Goal: Task Accomplishment & Management: Use online tool/utility

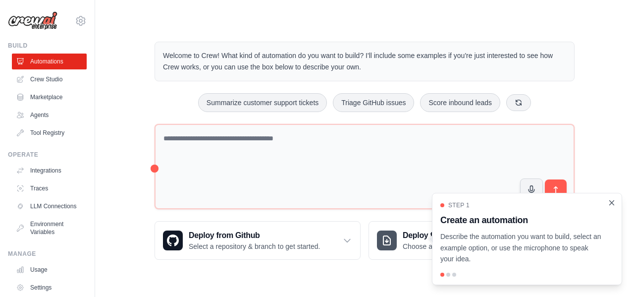
click at [612, 203] on icon "Close walkthrough" at bounding box center [611, 202] width 4 height 4
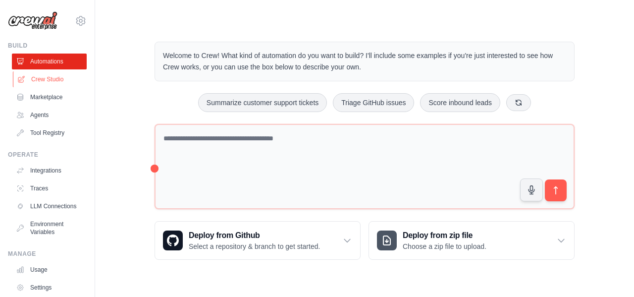
click at [69, 79] on link "Crew Studio" at bounding box center [50, 79] width 75 height 16
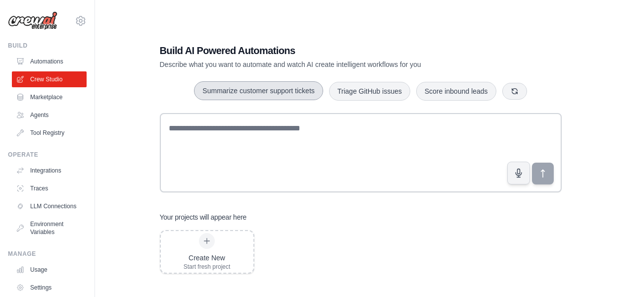
click at [248, 96] on button "Summarize customer support tickets" at bounding box center [258, 90] width 129 height 19
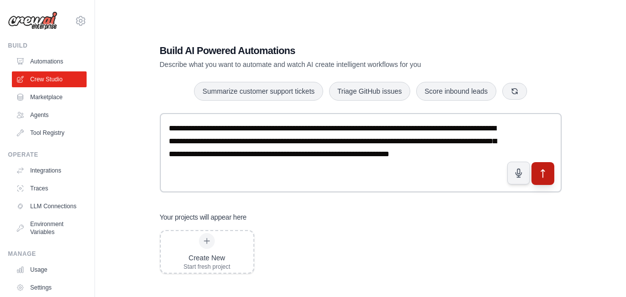
click at [541, 171] on icon "submit" at bounding box center [542, 173] width 3 height 8
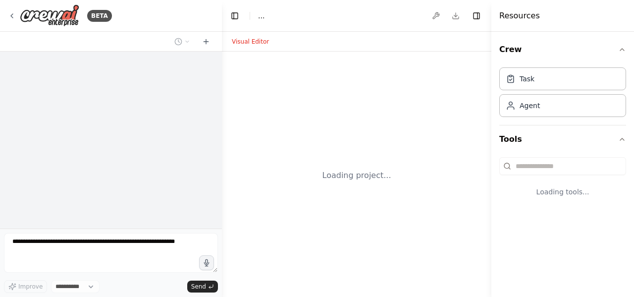
select select "****"
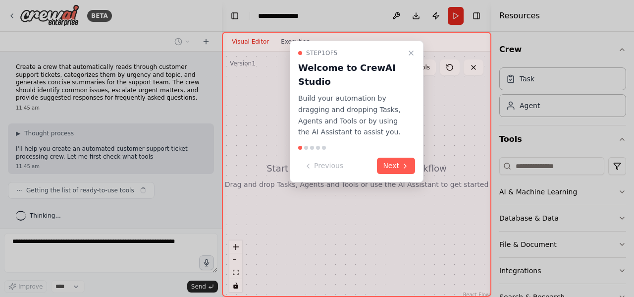
scroll to position [3, 0]
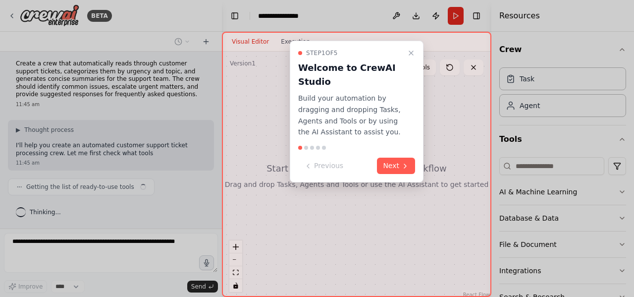
click at [399, 174] on div "Step 1 of 5 Welcome to CrewAI Studio Build your automation by dragging and drop…" at bounding box center [357, 112] width 134 height 142
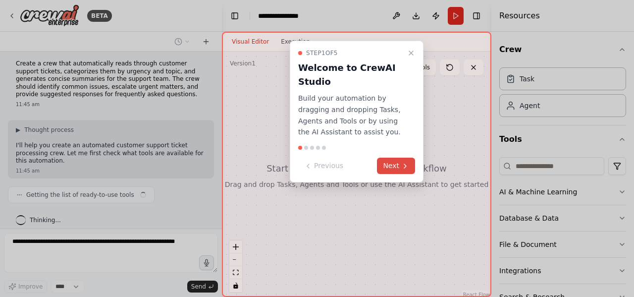
click at [393, 166] on button "Next" at bounding box center [396, 165] width 38 height 16
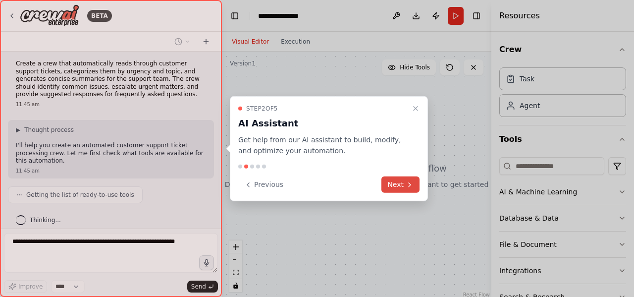
click at [399, 184] on button "Next" at bounding box center [400, 184] width 38 height 16
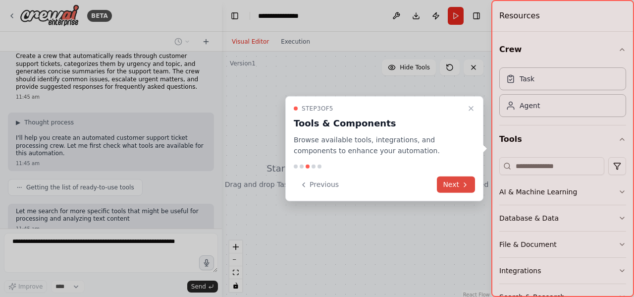
scroll to position [69, 0]
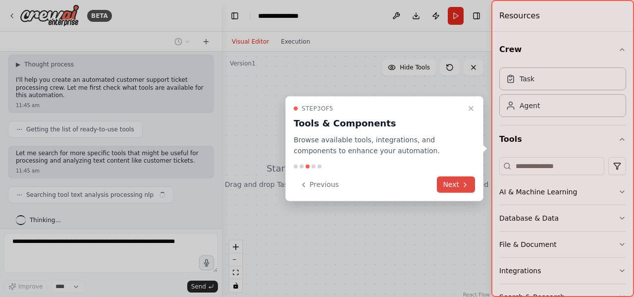
click at [453, 182] on button "Next" at bounding box center [456, 184] width 38 height 16
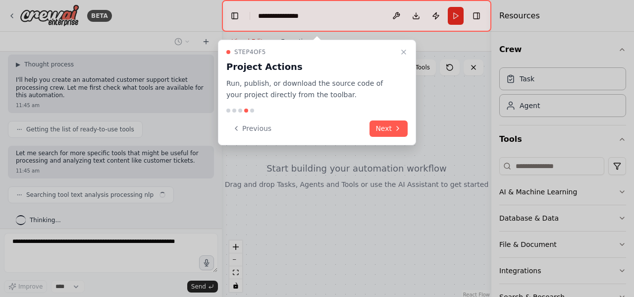
click at [453, 182] on div at bounding box center [317, 148] width 634 height 297
click at [382, 131] on button "Next" at bounding box center [388, 128] width 38 height 16
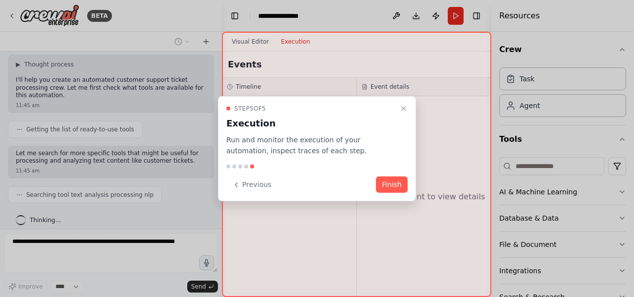
scroll to position [94, 0]
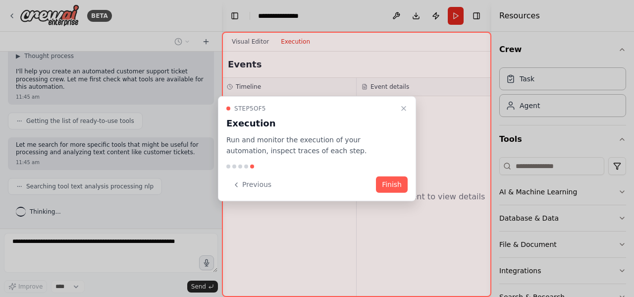
click at [382, 131] on div "Step 5 of 5 Execution Run and monitor the execution of your automation, inspect…" at bounding box center [316, 130] width 181 height 52
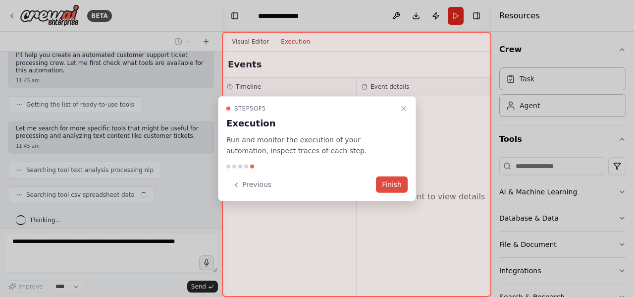
click at [381, 179] on button "Finish" at bounding box center [392, 184] width 32 height 16
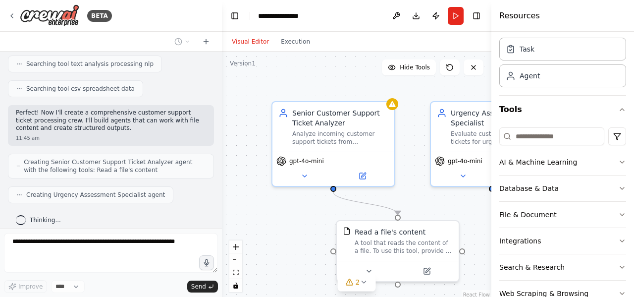
scroll to position [31, 0]
click at [348, 284] on icon at bounding box center [350, 282] width 8 height 8
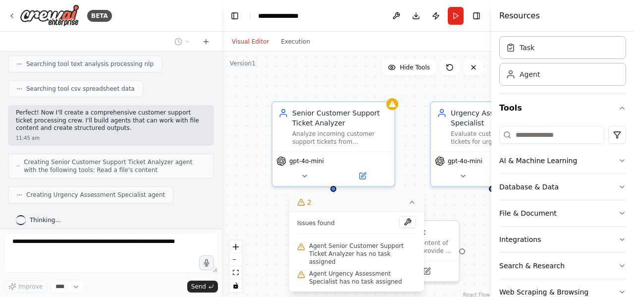
scroll to position [224, 0]
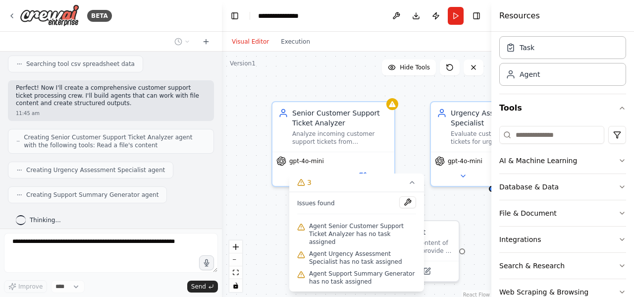
click at [414, 133] on div ".deletable-edge-delete-btn { width: 20px; height: 20px; border: 0px solid #ffff…" at bounding box center [356, 175] width 269 height 248
click at [452, 128] on div "Evaluate customer support tickets for urgency level (Critical, High, Medium, Lo…" at bounding box center [498, 136] width 96 height 16
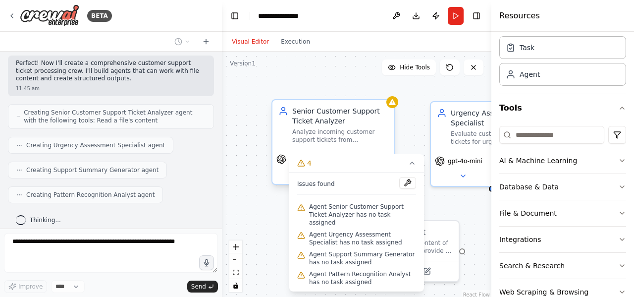
click at [329, 132] on div "Analyze incoming customer support tickets from {ticket_source}, categorize them…" at bounding box center [340, 136] width 96 height 16
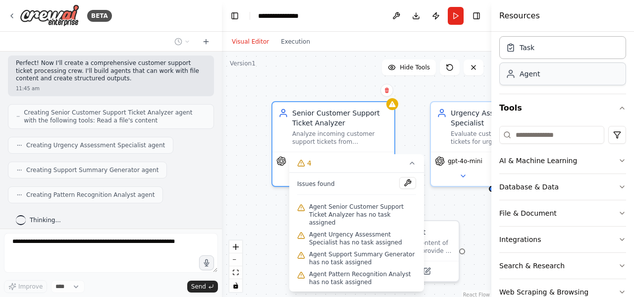
click at [533, 79] on div "Agent" at bounding box center [562, 73] width 127 height 23
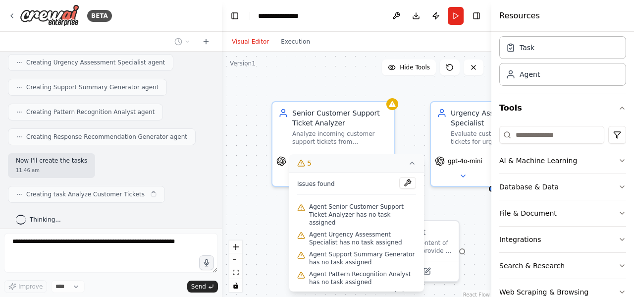
click at [414, 168] on button "5" at bounding box center [356, 163] width 135 height 18
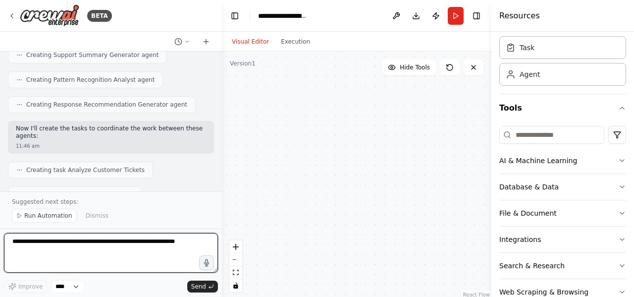
scroll to position [976, 0]
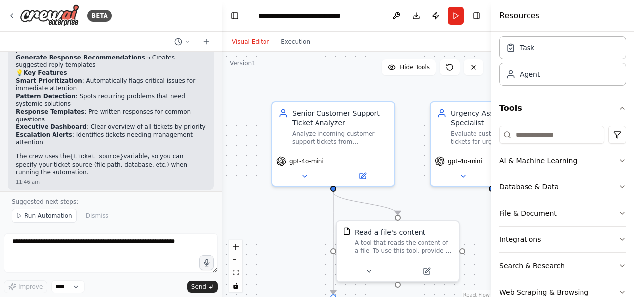
click at [601, 164] on button "AI & Machine Learning" at bounding box center [562, 161] width 127 height 26
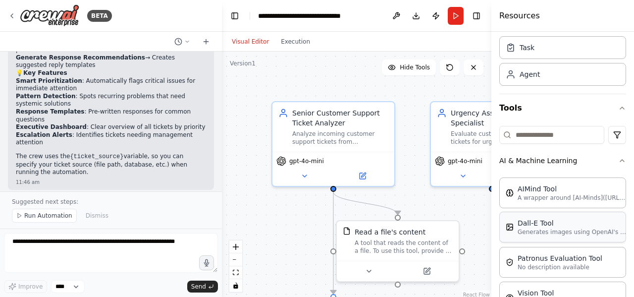
click at [590, 232] on p "Generates images using OpenAI's Dall-E model." at bounding box center [571, 232] width 109 height 8
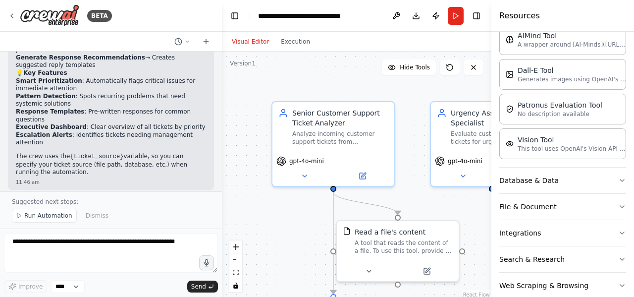
scroll to position [194, 0]
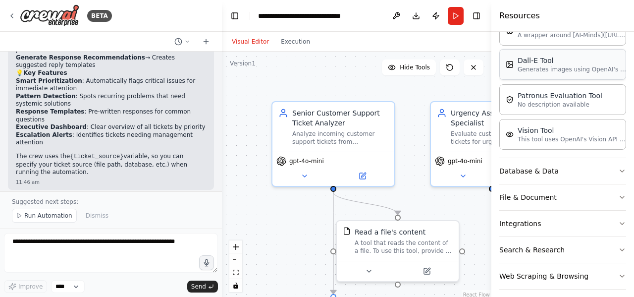
click at [570, 73] on p "Generates images using OpenAI's Dall-E model." at bounding box center [571, 69] width 109 height 8
click at [560, 170] on button "Database & Data" at bounding box center [562, 171] width 127 height 26
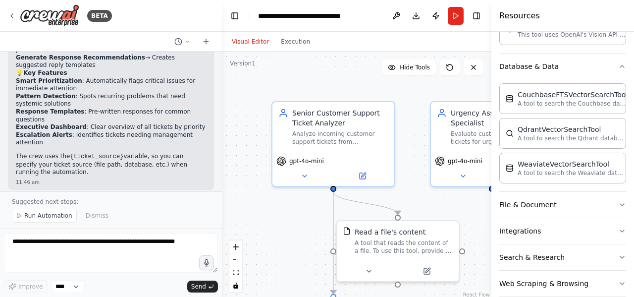
scroll to position [314, 0]
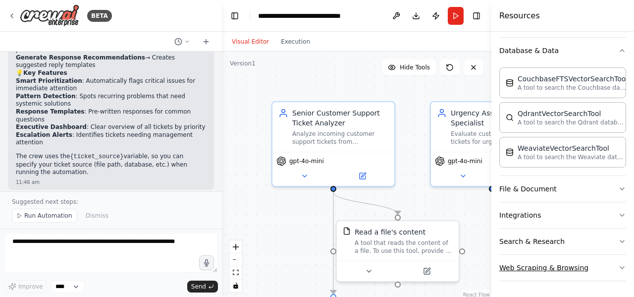
click at [596, 260] on button "Web Scraping & Browsing" at bounding box center [562, 267] width 127 height 26
click at [623, 239] on div "Crew Task Agent Tools AI & Machine Learning AIMind Tool A wrapper around [AI-Mi…" at bounding box center [562, 164] width 143 height 265
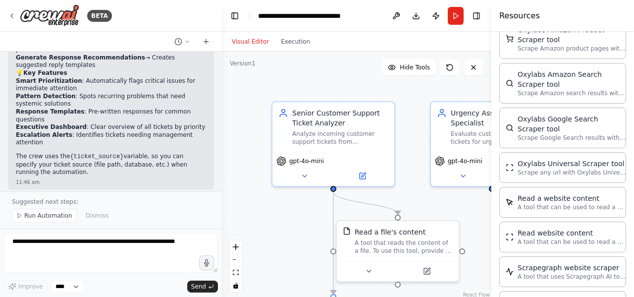
scroll to position [762, 0]
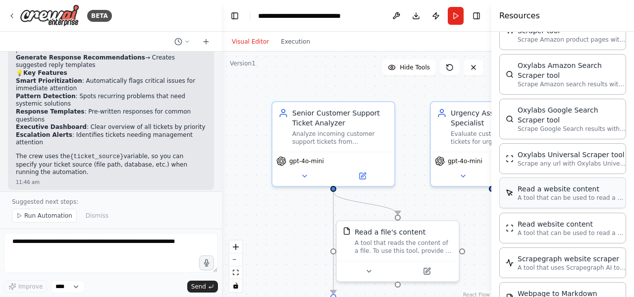
click at [576, 187] on div "Read a website content" at bounding box center [571, 189] width 109 height 10
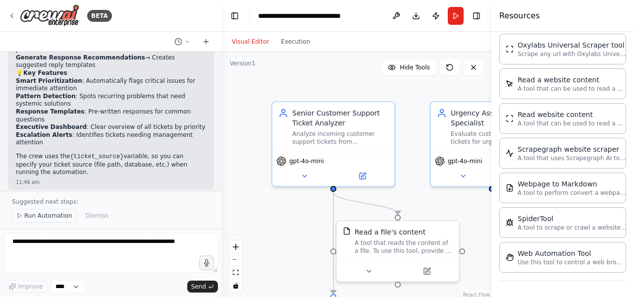
click at [47, 215] on span "Run Automation" at bounding box center [48, 215] width 48 height 8
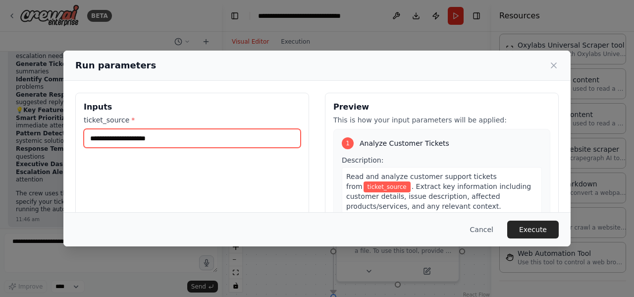
click at [115, 147] on input "ticket_source *" at bounding box center [192, 138] width 217 height 19
type input "**********"
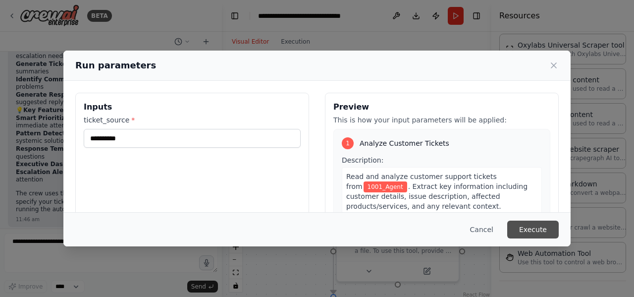
click at [525, 231] on button "Execute" at bounding box center [532, 229] width 51 height 18
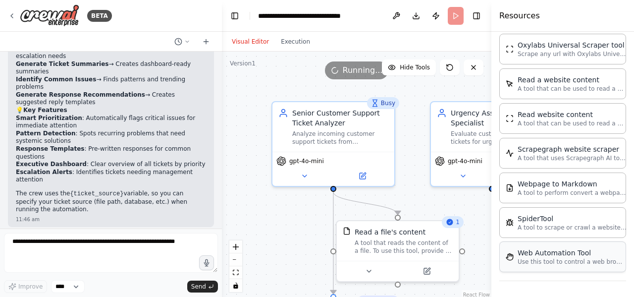
click at [572, 260] on p "Use this tool to control a web browser and interact with websites using natural…" at bounding box center [571, 261] width 109 height 8
click at [583, 246] on div "Web Automation Tool Use this tool to control a web browser and interact with we…" at bounding box center [562, 256] width 127 height 31
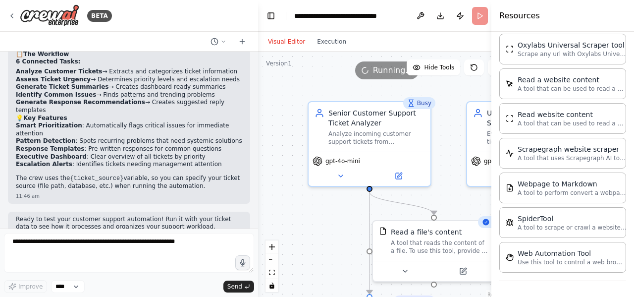
scroll to position [831, 0]
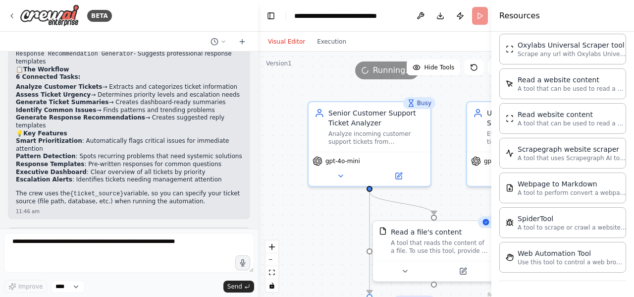
drag, startPoint x: 219, startPoint y: 198, endPoint x: 259, endPoint y: 184, distance: 42.9
click at [259, 184] on div "BETA Create a crew that automatically reads through customer support tickets, c…" at bounding box center [317, 148] width 634 height 297
click at [556, 229] on p "A tool to scrape or crawl a website and return LLM-ready content." at bounding box center [571, 227] width 109 height 8
